Goal: Task Accomplishment & Management: Manage account settings

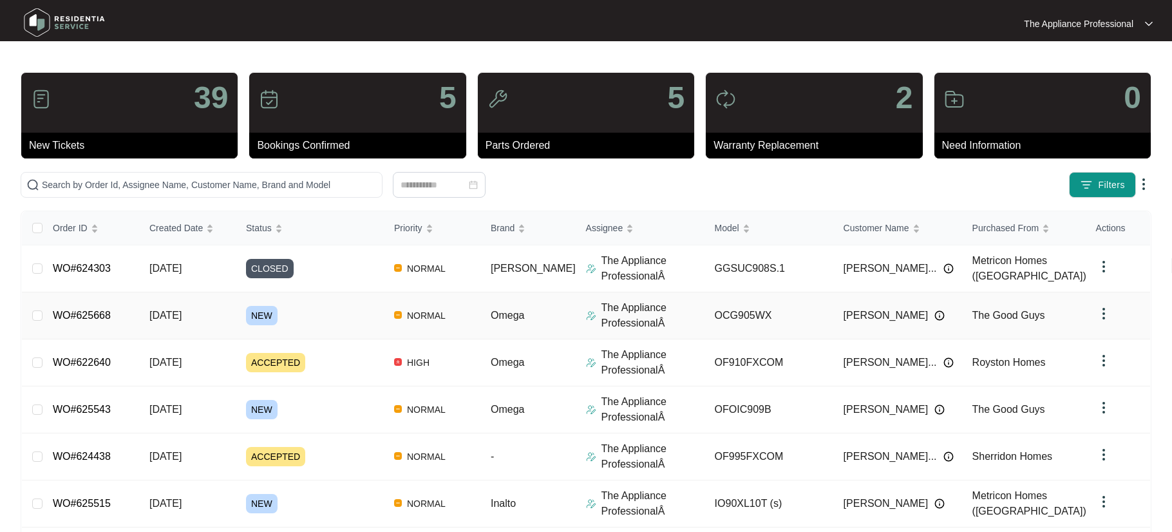
click at [144, 314] on td "[DATE]" at bounding box center [187, 315] width 97 height 47
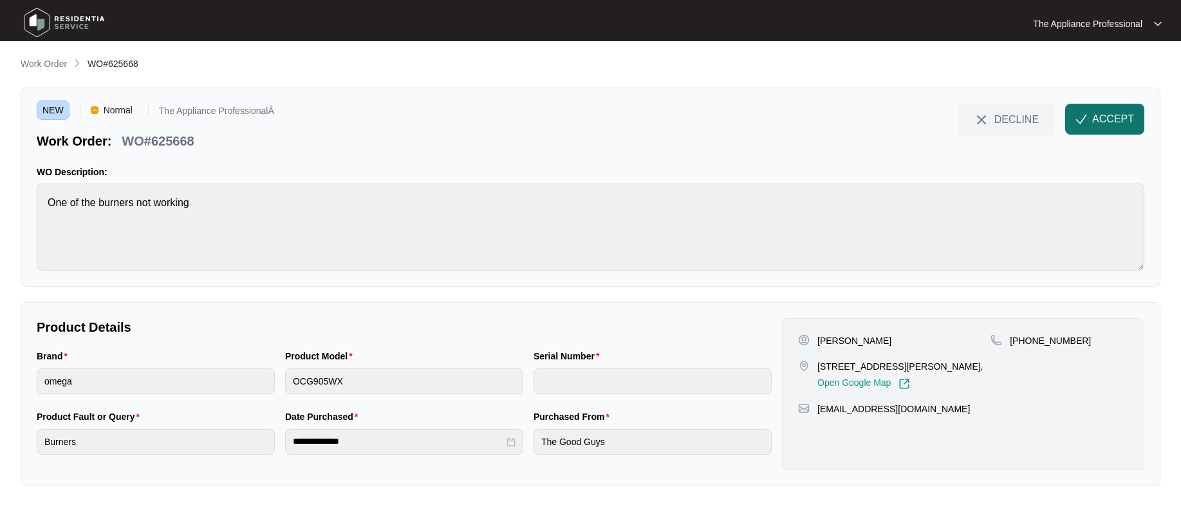
click at [1108, 117] on span "ACCEPT" at bounding box center [1113, 118] width 42 height 15
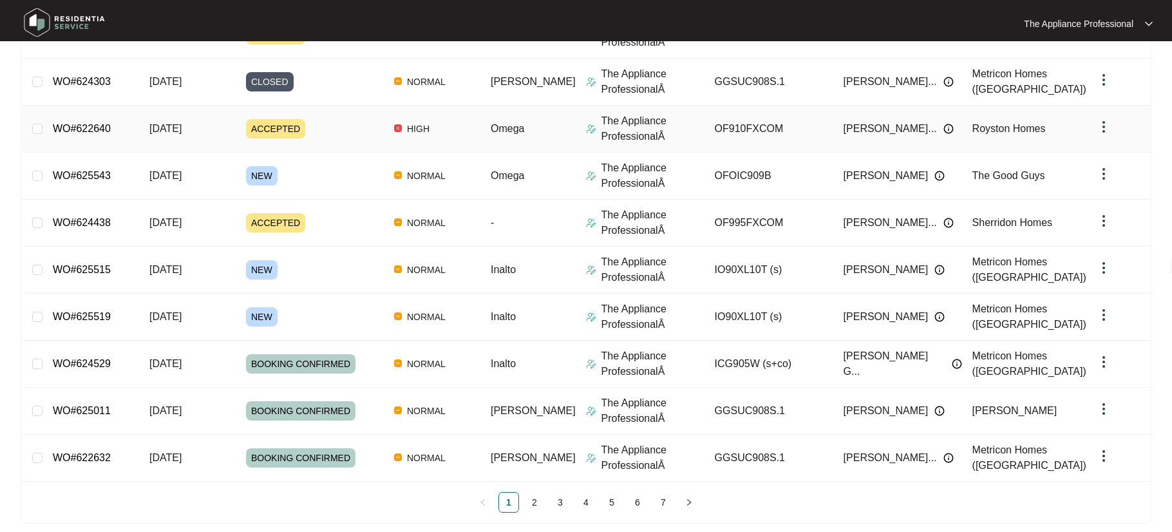
scroll to position [246, 0]
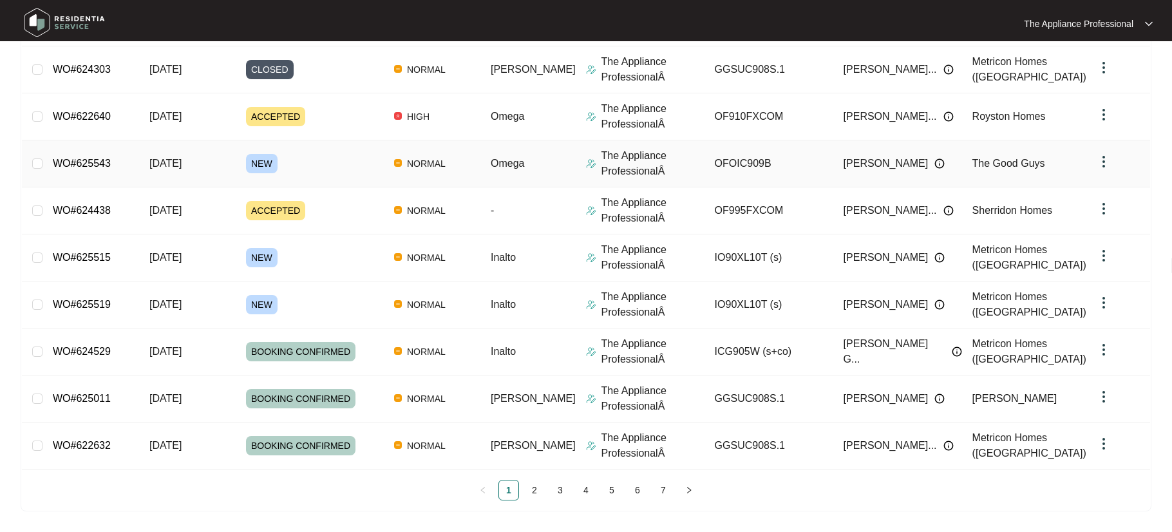
click at [182, 168] on span "[DATE]" at bounding box center [165, 163] width 32 height 11
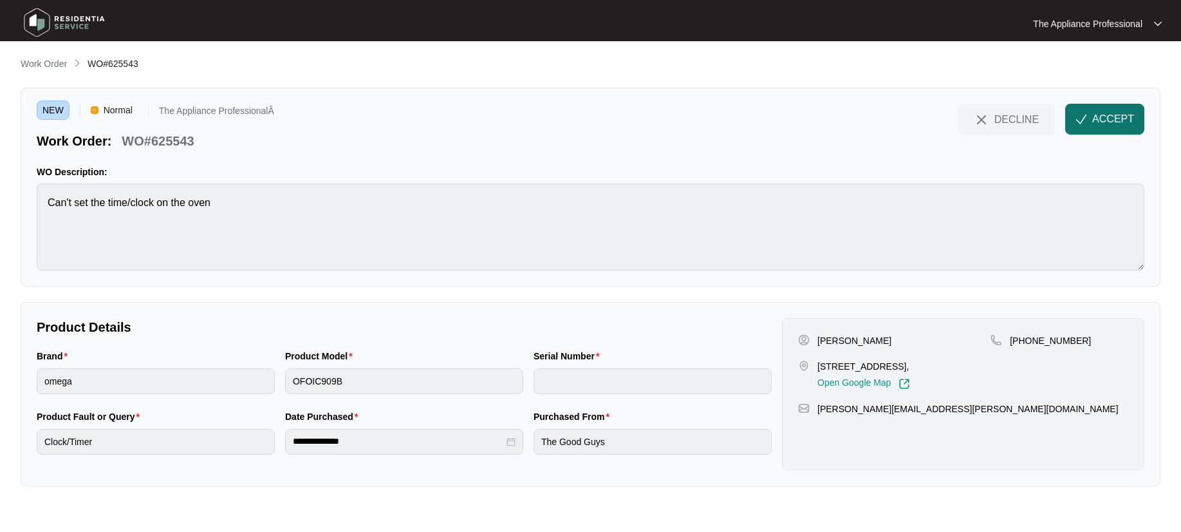
click at [1111, 123] on span "ACCEPT" at bounding box center [1113, 118] width 42 height 15
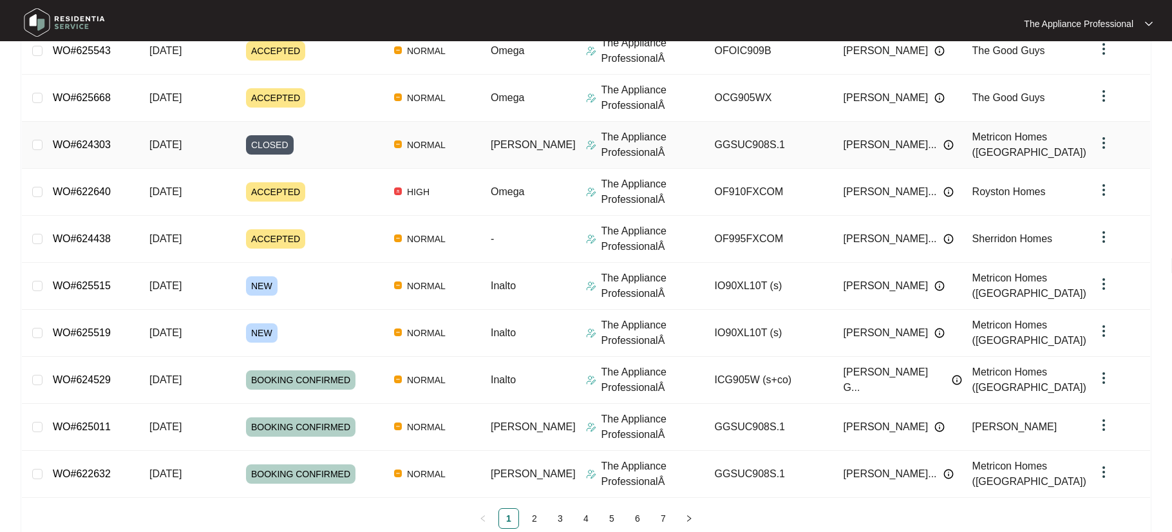
scroll to position [246, 0]
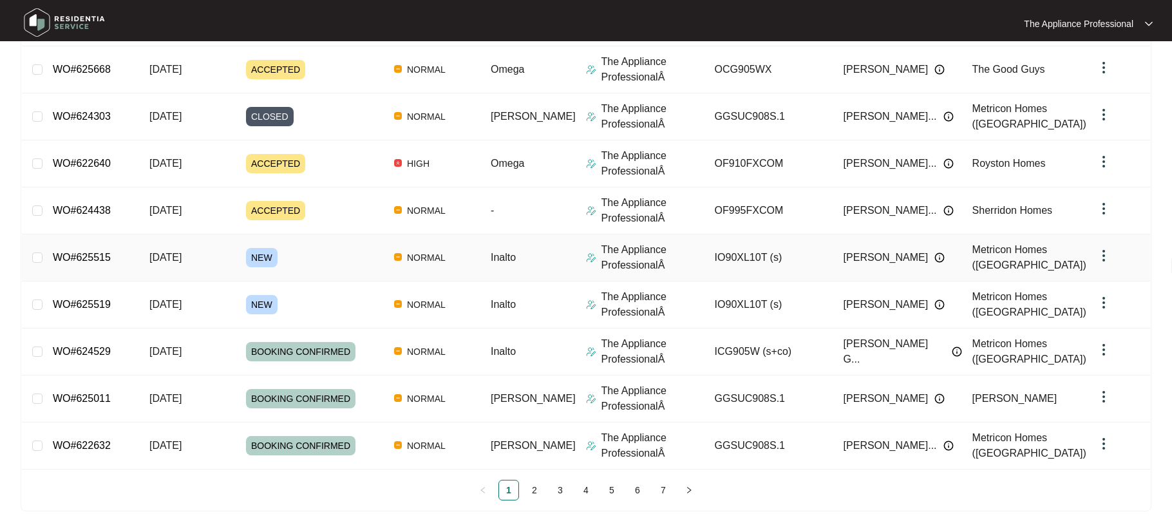
click at [182, 259] on span "[DATE]" at bounding box center [165, 257] width 32 height 11
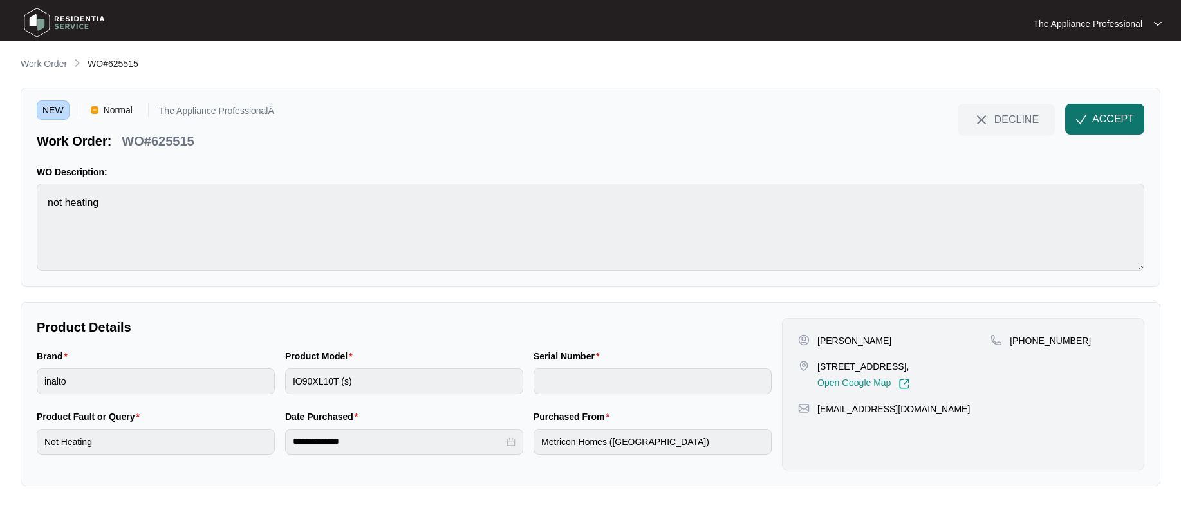
click at [1136, 124] on button "ACCEPT" at bounding box center [1104, 119] width 79 height 31
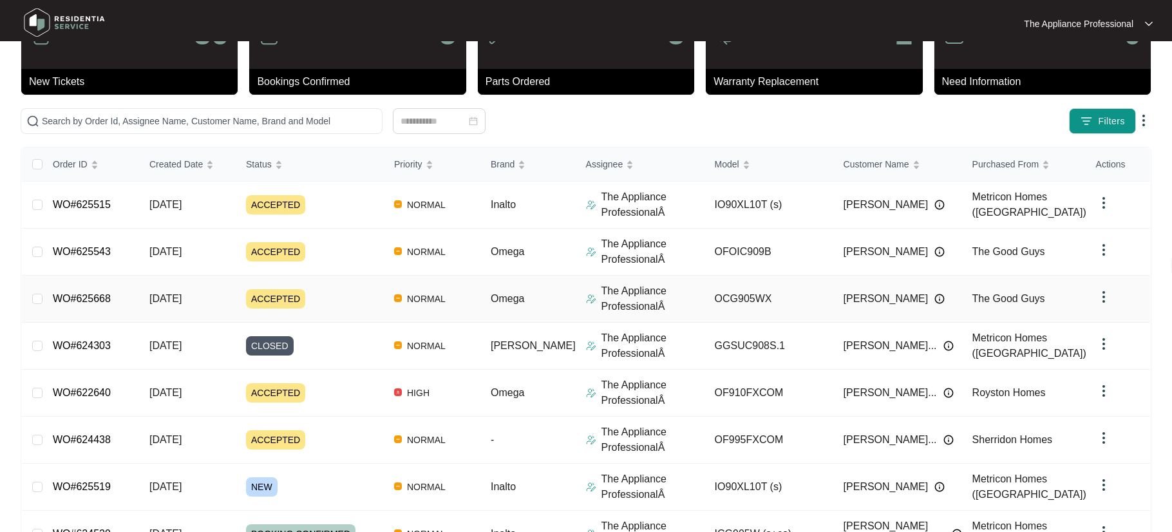
scroll to position [246, 0]
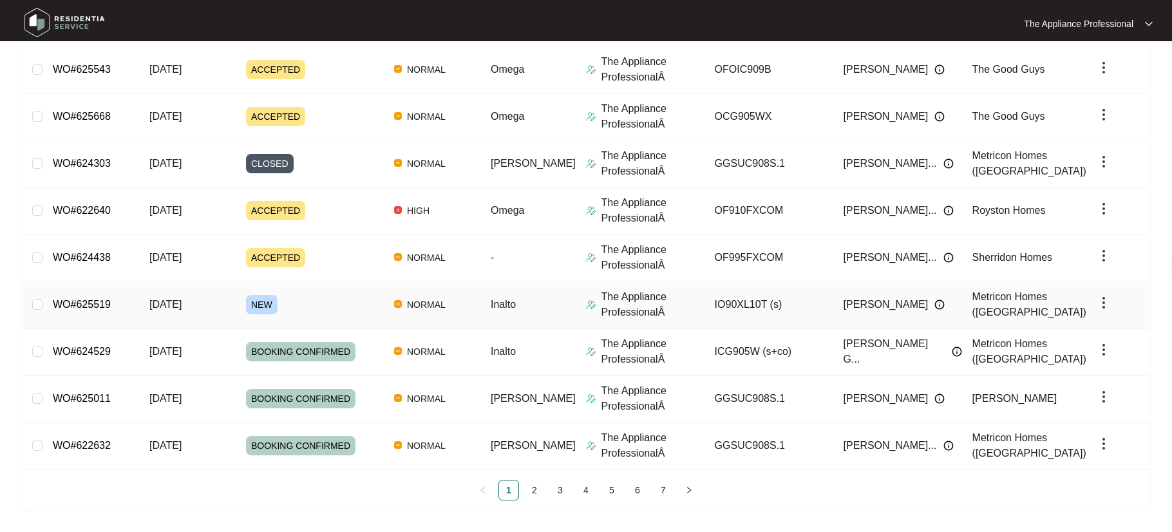
click at [229, 300] on td "[DATE]" at bounding box center [187, 304] width 97 height 47
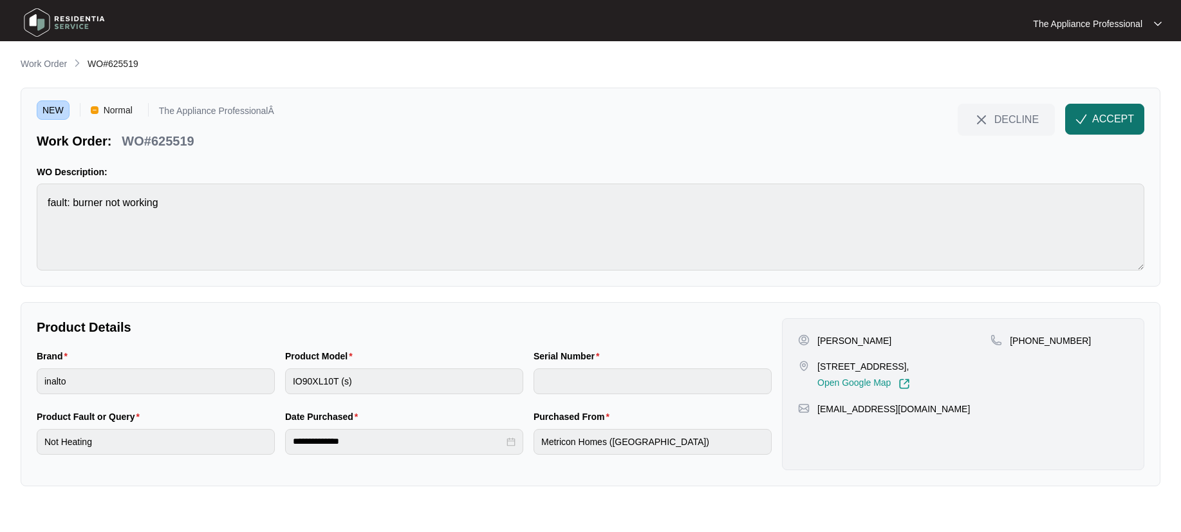
click at [1110, 111] on span "ACCEPT" at bounding box center [1113, 118] width 42 height 15
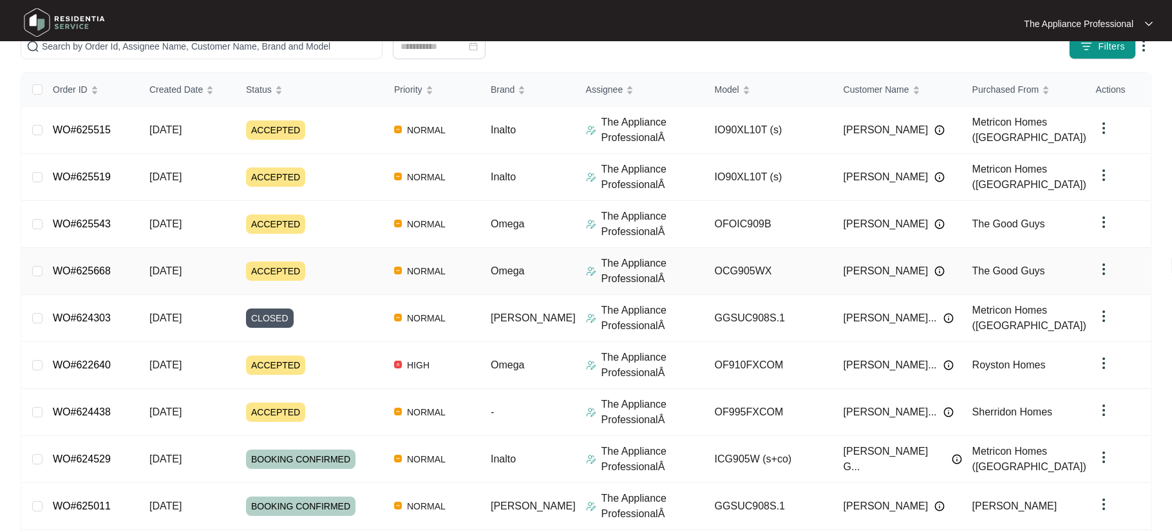
scroll to position [246, 0]
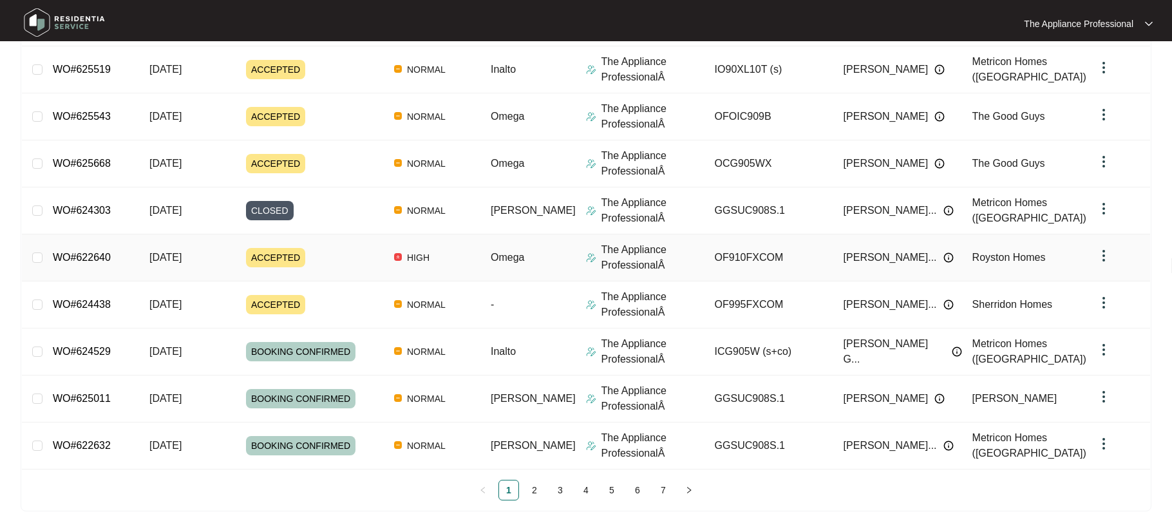
click at [337, 255] on div "ACCEPTED" at bounding box center [315, 257] width 138 height 19
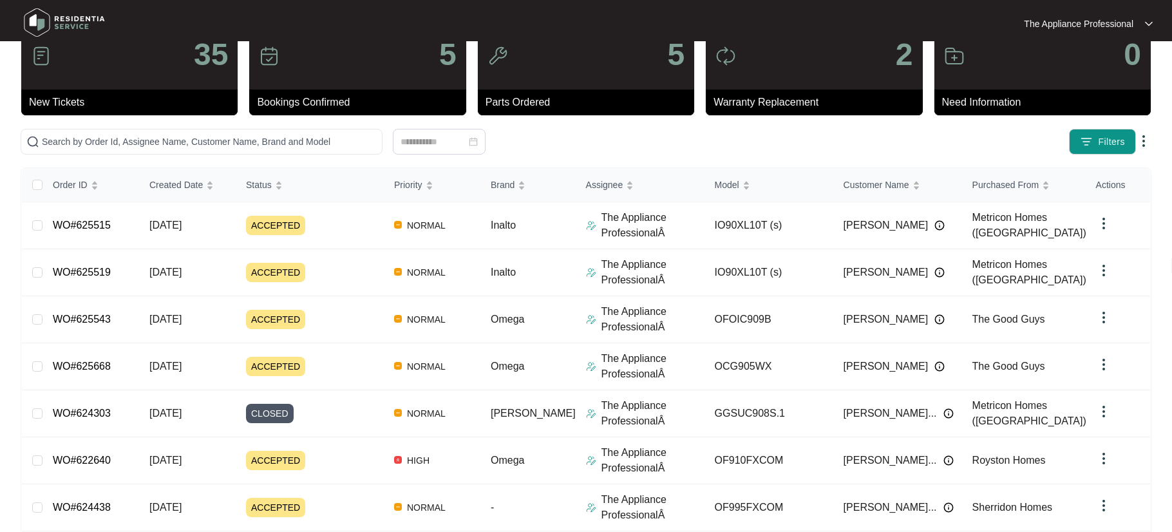
scroll to position [246, 0]
